Goal: Task Accomplishment & Management: Use online tool/utility

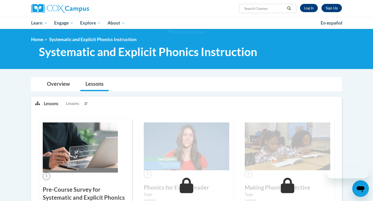
click at [309, 12] on div "Sign Up Log In Search Search..." at bounding box center [239, 6] width 212 height 13
click at [306, 8] on link "Log In" at bounding box center [309, 8] width 18 height 8
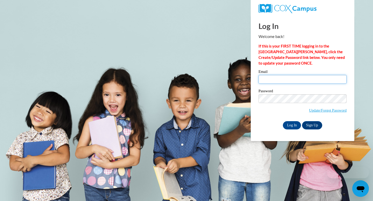
click at [270, 80] on input "Email" at bounding box center [302, 79] width 88 height 9
type input "perlabolanoszapien@gmail.com"
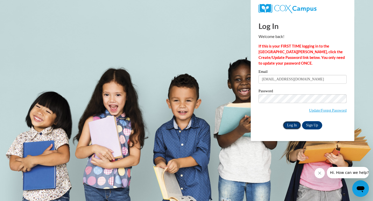
click at [292, 124] on input "Log In" at bounding box center [292, 125] width 18 height 8
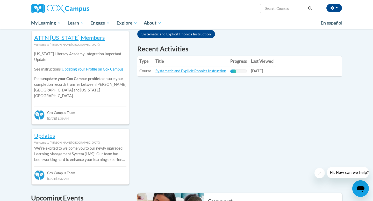
scroll to position [164, 0]
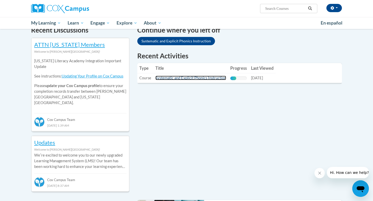
click at [219, 79] on link "Systematic and Explicit Phonics Instruction" at bounding box center [190, 78] width 71 height 4
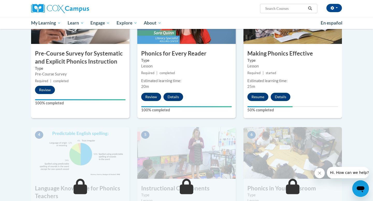
scroll to position [139, 0]
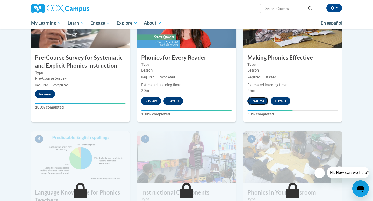
click at [257, 102] on button "Resume" at bounding box center [257, 101] width 21 height 8
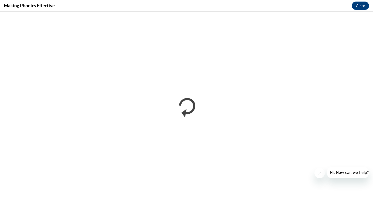
scroll to position [0, 0]
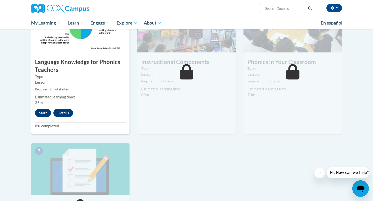
scroll to position [271, 0]
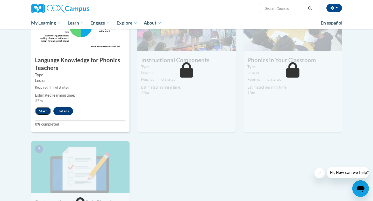
click at [48, 110] on button "Start" at bounding box center [43, 111] width 16 height 8
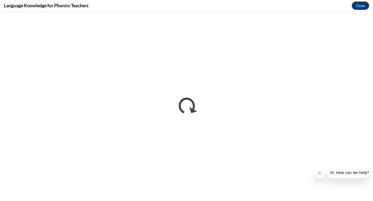
scroll to position [0, 0]
